Goal: Information Seeking & Learning: Understand process/instructions

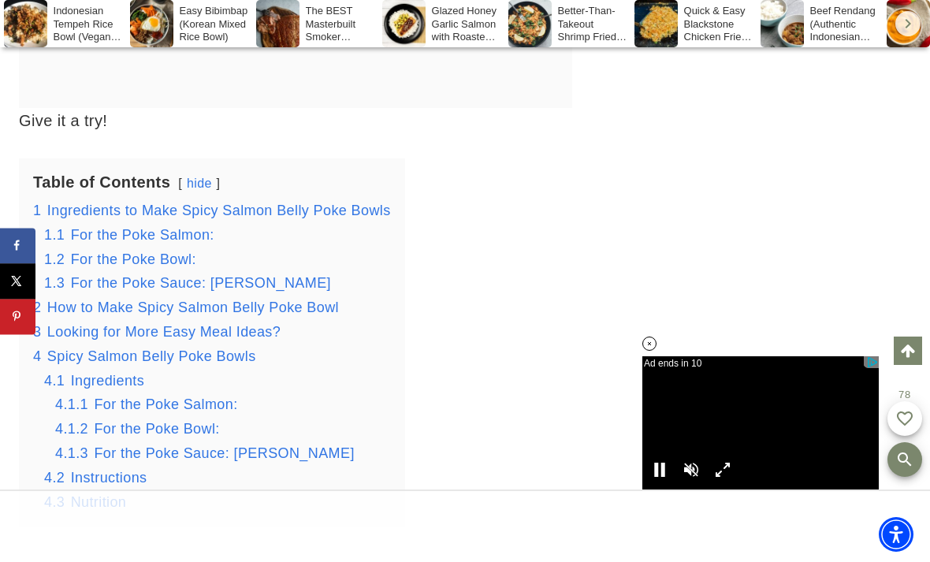
scroll to position [2407, 0]
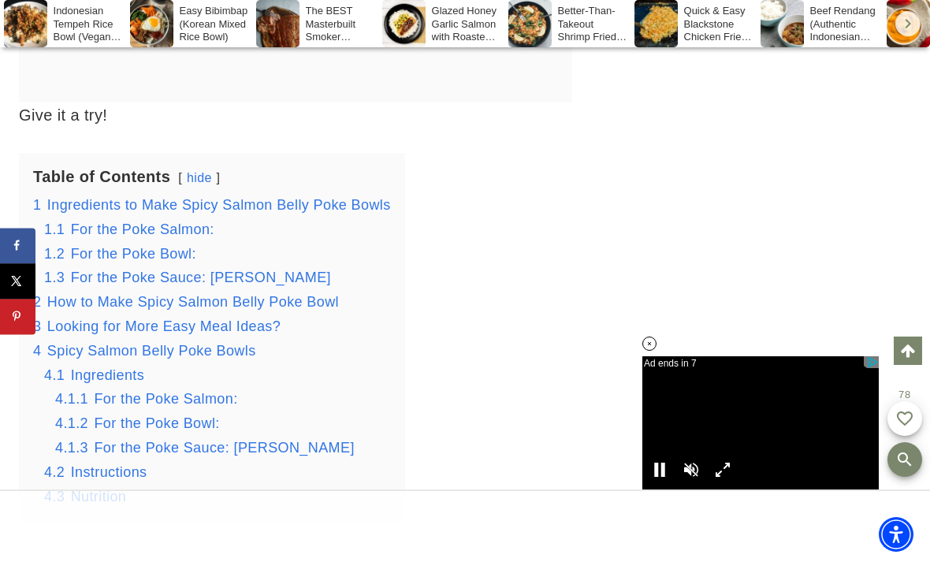
click at [228, 274] on span "For the Poke Sauce: [PERSON_NAME]" at bounding box center [201, 278] width 260 height 16
